Goal: Check status: Check status

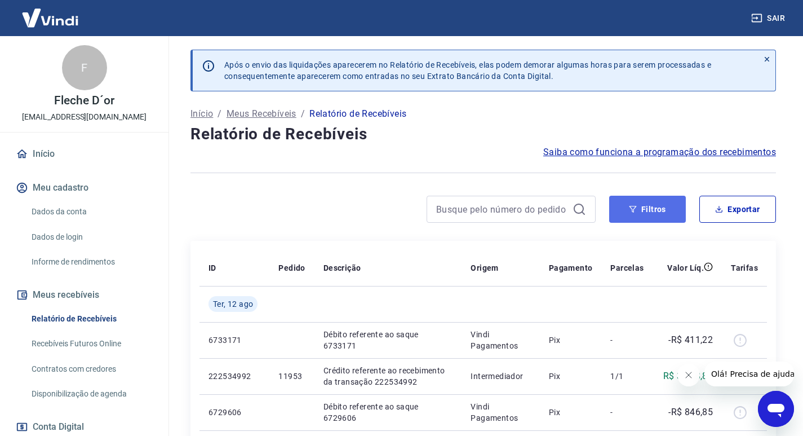
click at [657, 206] on button "Filtros" at bounding box center [647, 209] width 77 height 27
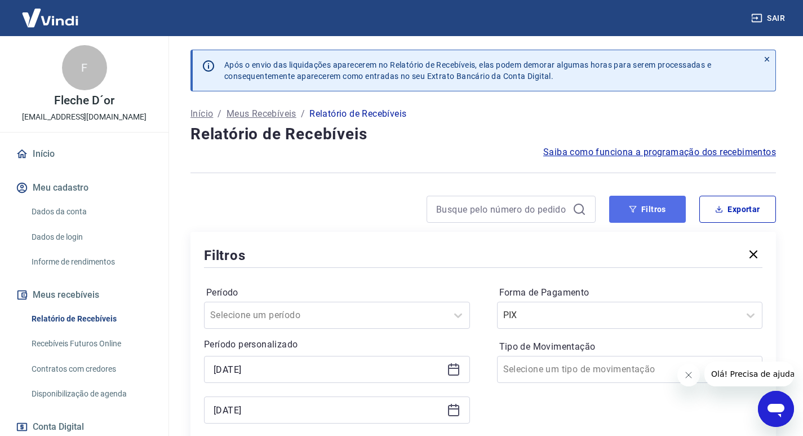
scroll to position [169, 0]
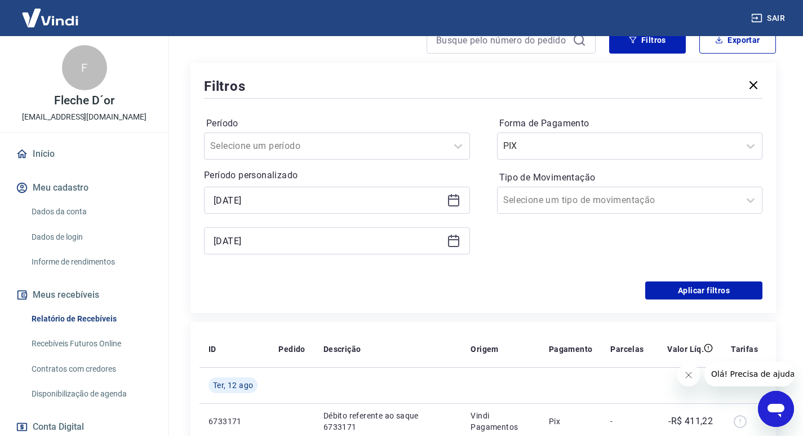
click at [454, 237] on icon at bounding box center [453, 241] width 11 height 11
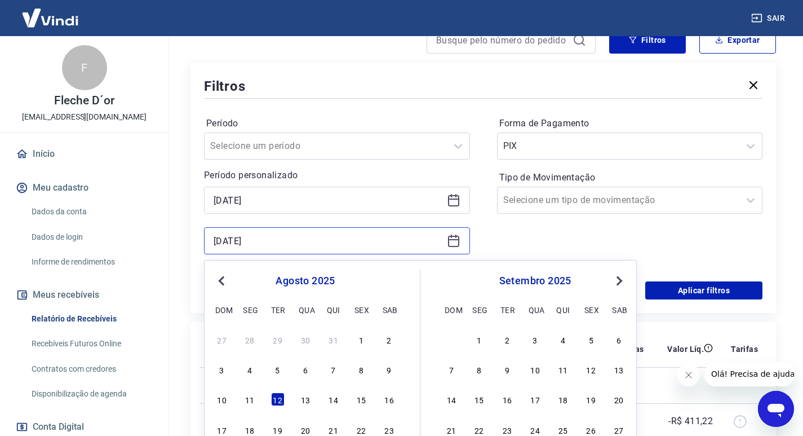
scroll to position [282, 0]
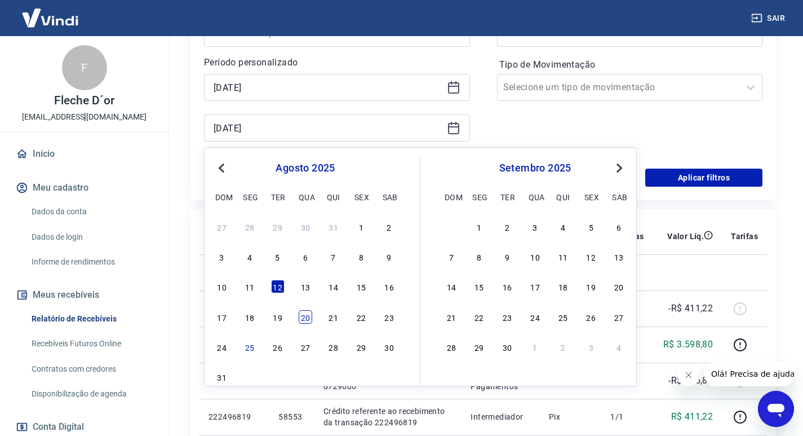
click at [303, 316] on div "20" at bounding box center [306, 317] width 14 height 14
type input "[DATE]"
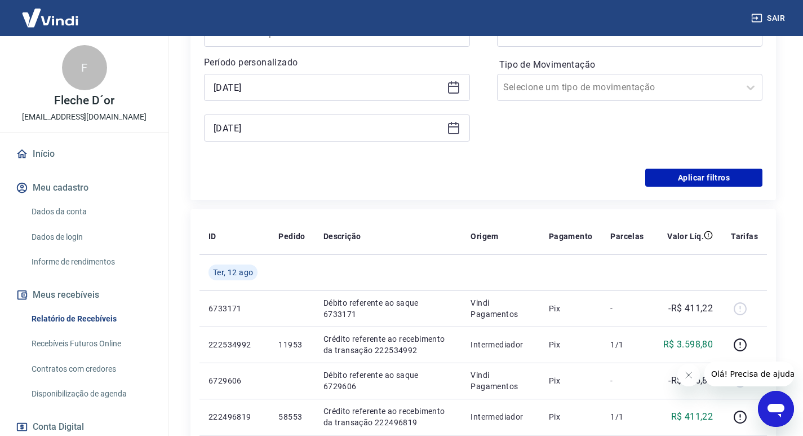
click at [457, 87] on icon at bounding box center [454, 88] width 14 height 14
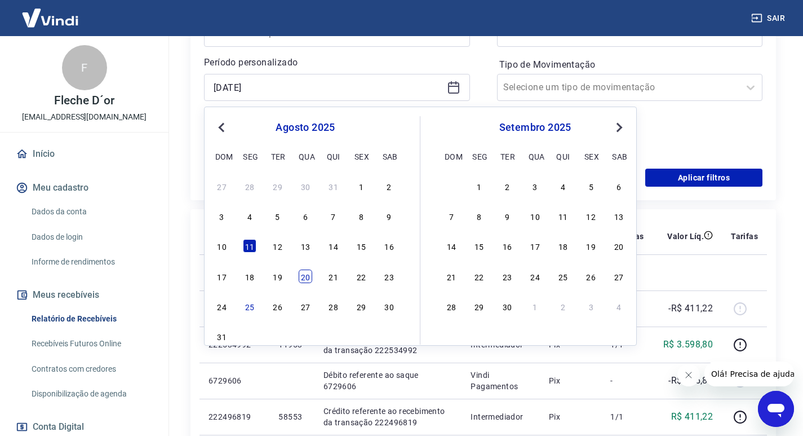
click at [305, 276] on div "20" at bounding box center [306, 276] width 14 height 14
type input "[DATE]"
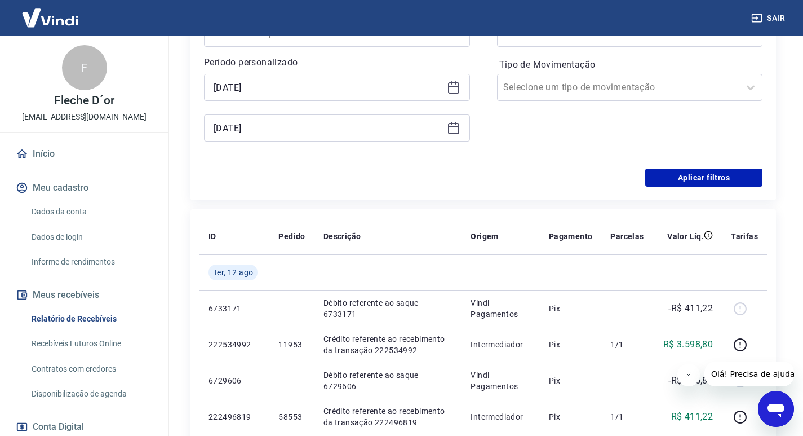
click at [452, 131] on icon at bounding box center [454, 128] width 14 height 14
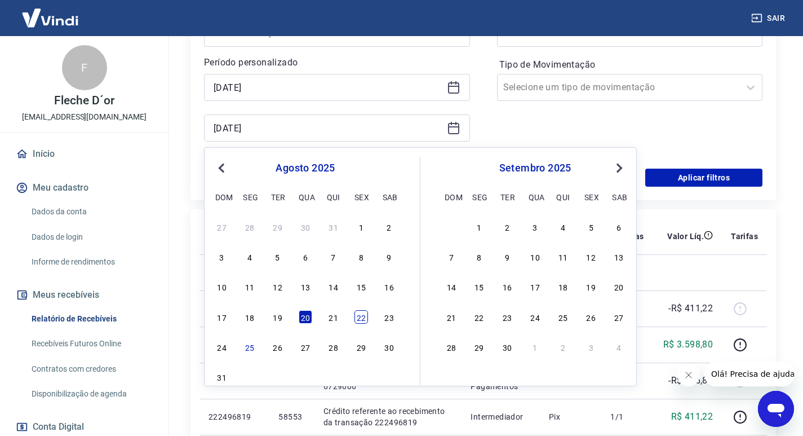
click at [362, 316] on div "22" at bounding box center [361, 317] width 14 height 14
type input "[DATE]"
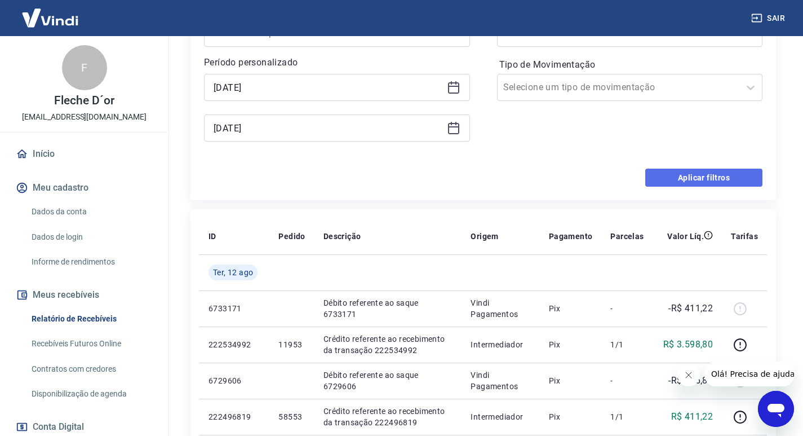
click at [681, 179] on button "Aplicar filtros" at bounding box center [703, 177] width 117 height 18
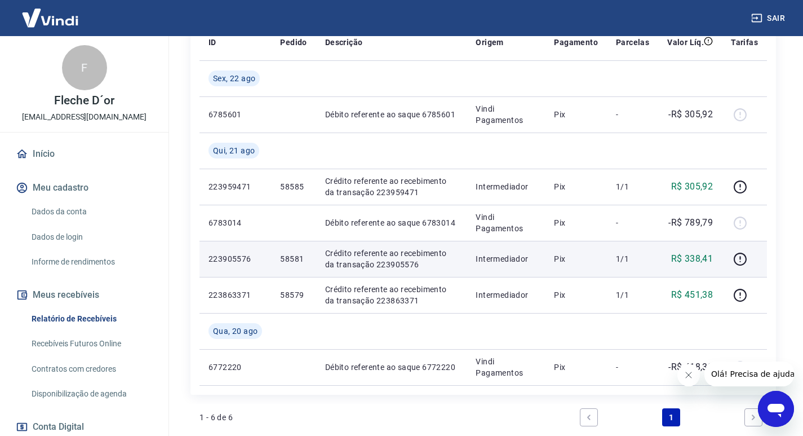
scroll to position [282, 0]
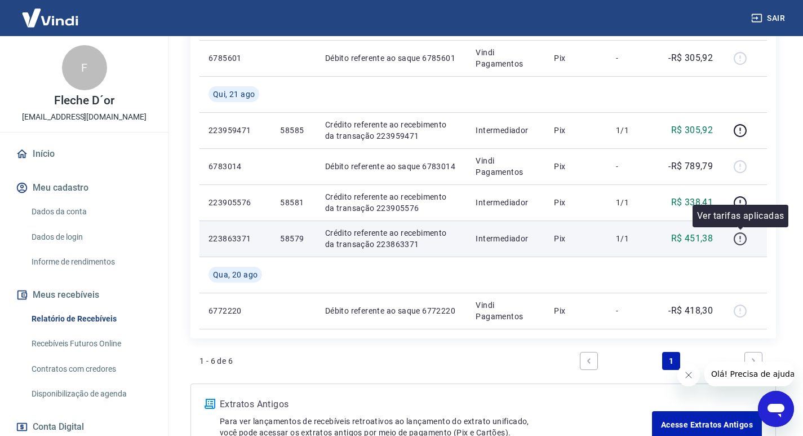
click at [743, 237] on icon "button" at bounding box center [740, 239] width 14 height 14
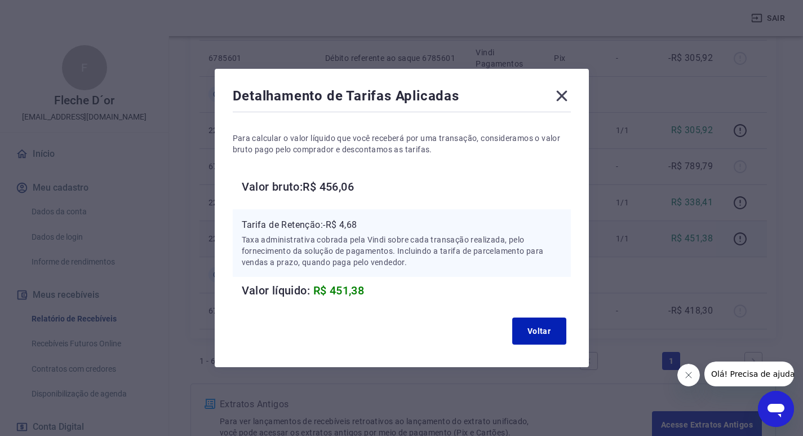
click at [560, 95] on icon at bounding box center [562, 96] width 18 height 18
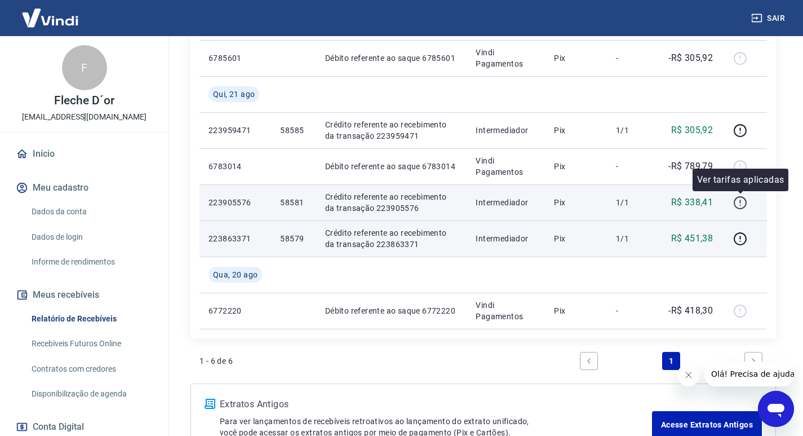
click at [740, 199] on icon "button" at bounding box center [739, 200] width 1 height 3
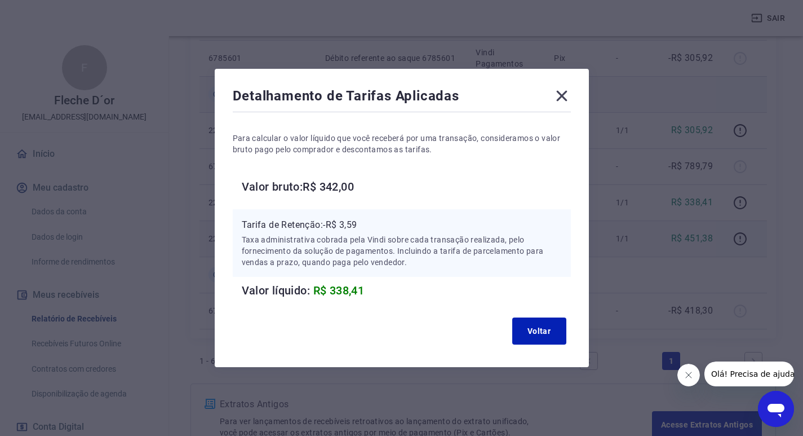
click at [571, 95] on icon at bounding box center [562, 96] width 18 height 18
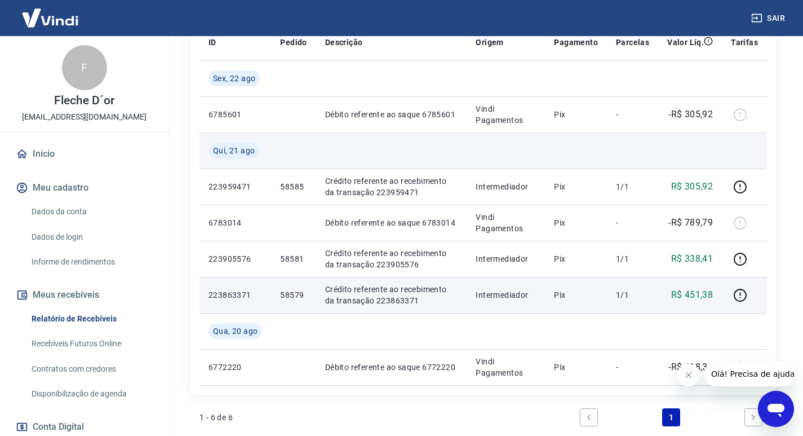
scroll to position [169, 0]
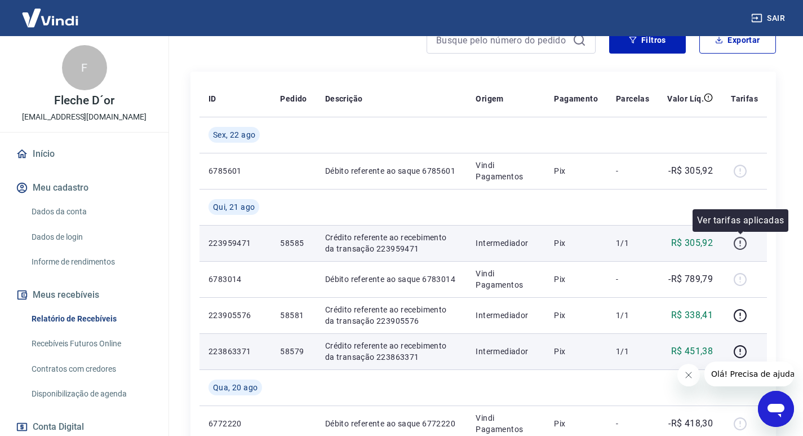
click at [740, 242] on icon "button" at bounding box center [739, 241] width 1 height 3
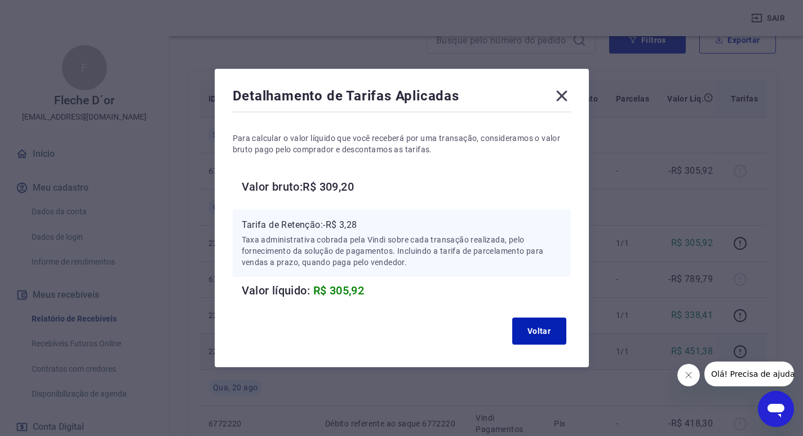
click at [565, 95] on icon at bounding box center [561, 96] width 11 height 11
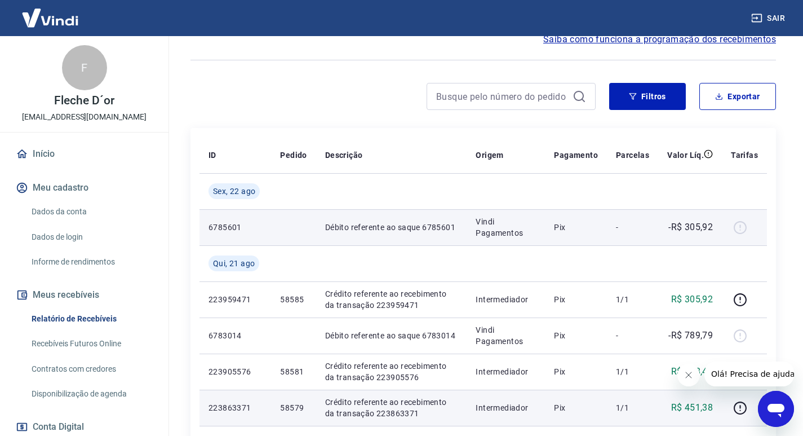
scroll to position [56, 0]
